Goal: Book appointment/travel/reservation

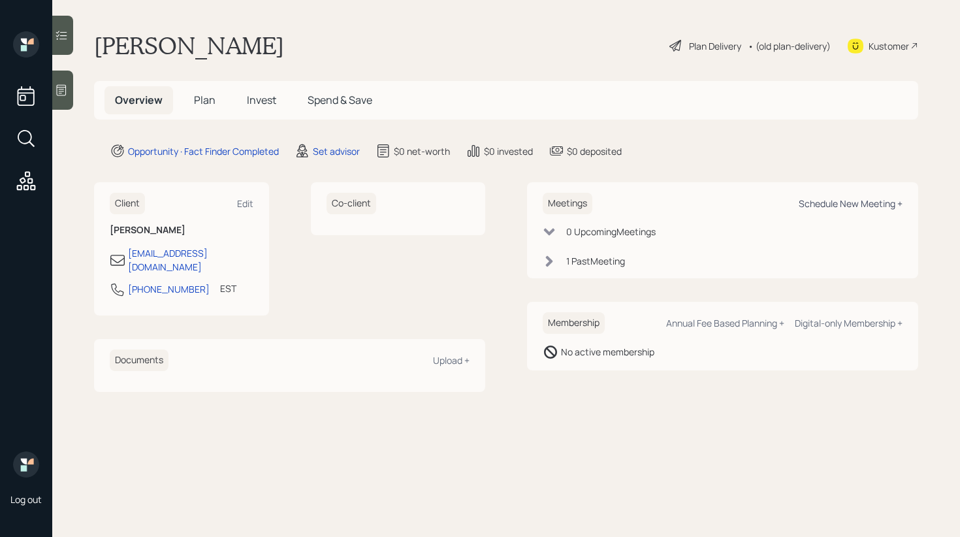
click at [810, 203] on div "Schedule New Meeting +" at bounding box center [850, 203] width 104 height 12
select select "round-[PERSON_NAME]"
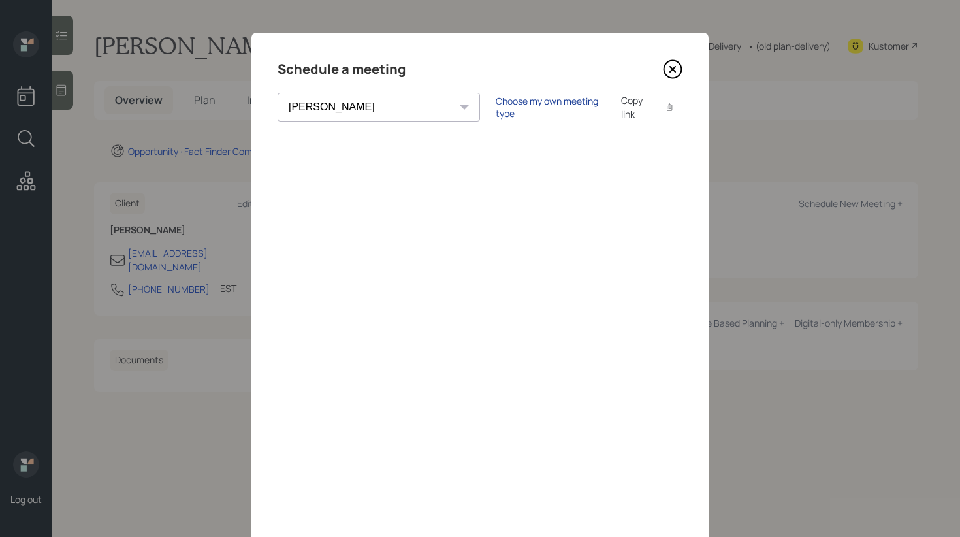
click at [495, 110] on div "Choose my own meeting type" at bounding box center [550, 107] width 110 height 25
click at [668, 67] on icon at bounding box center [673, 69] width 20 height 20
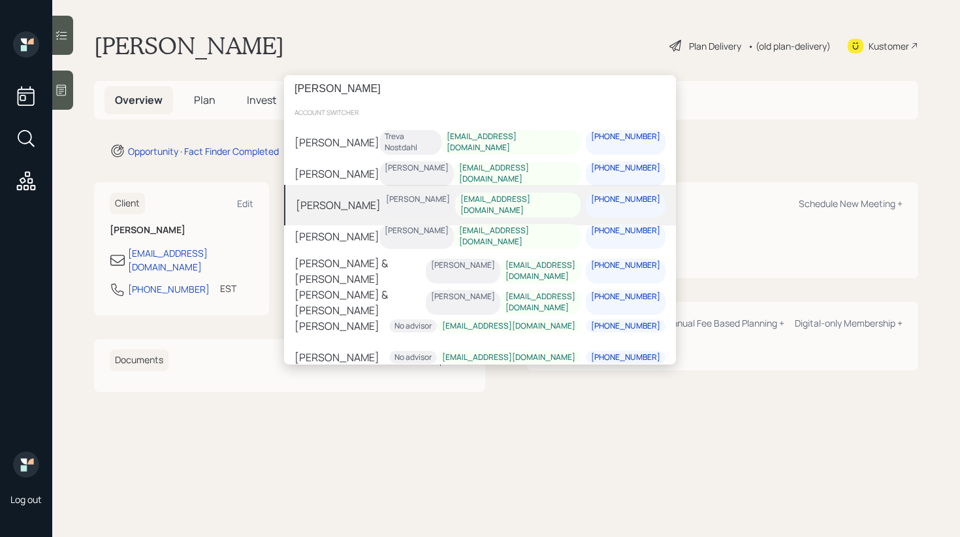
type input "[PERSON_NAME]"
click at [415, 213] on div "[PERSON_NAME] [PERSON_NAME] [EMAIL_ADDRESS][DOMAIN_NAME] [PHONE_NUMBER]" at bounding box center [480, 205] width 392 height 40
